Goal: Task Accomplishment & Management: Manage account settings

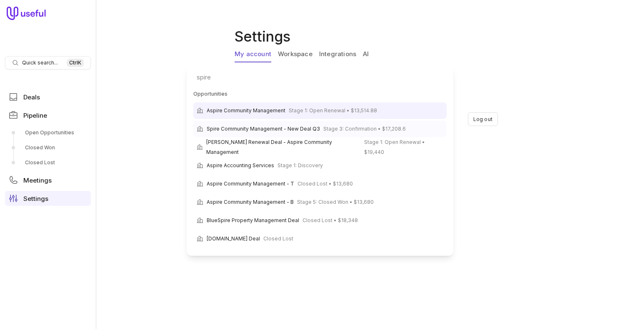
type input "spire"
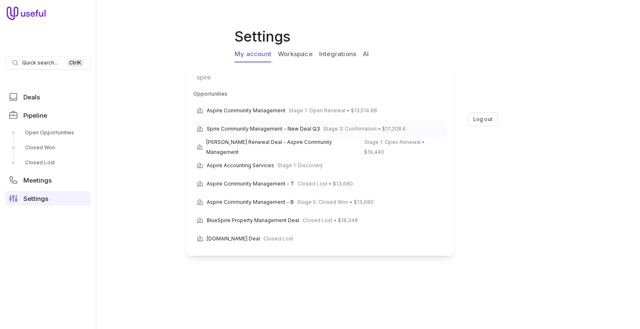
click at [254, 132] on span "Spire Community Management - New Deal Q3" at bounding box center [263, 129] width 113 height 10
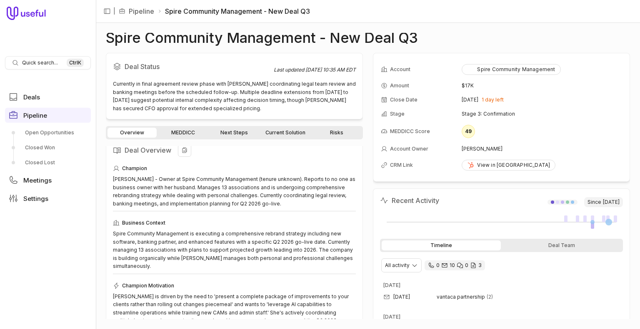
scroll to position [11, 0]
click at [186, 135] on link "MEDDICC" at bounding box center [182, 133] width 49 height 10
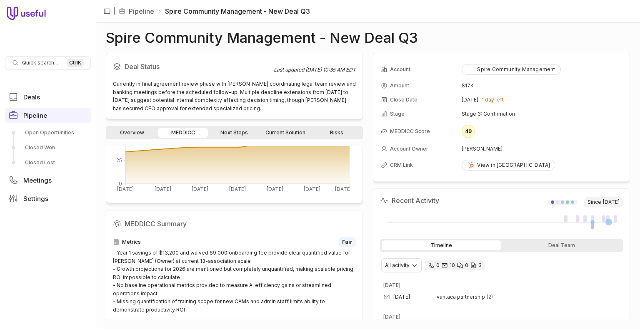
scroll to position [148, 0]
